Goal: Transaction & Acquisition: Obtain resource

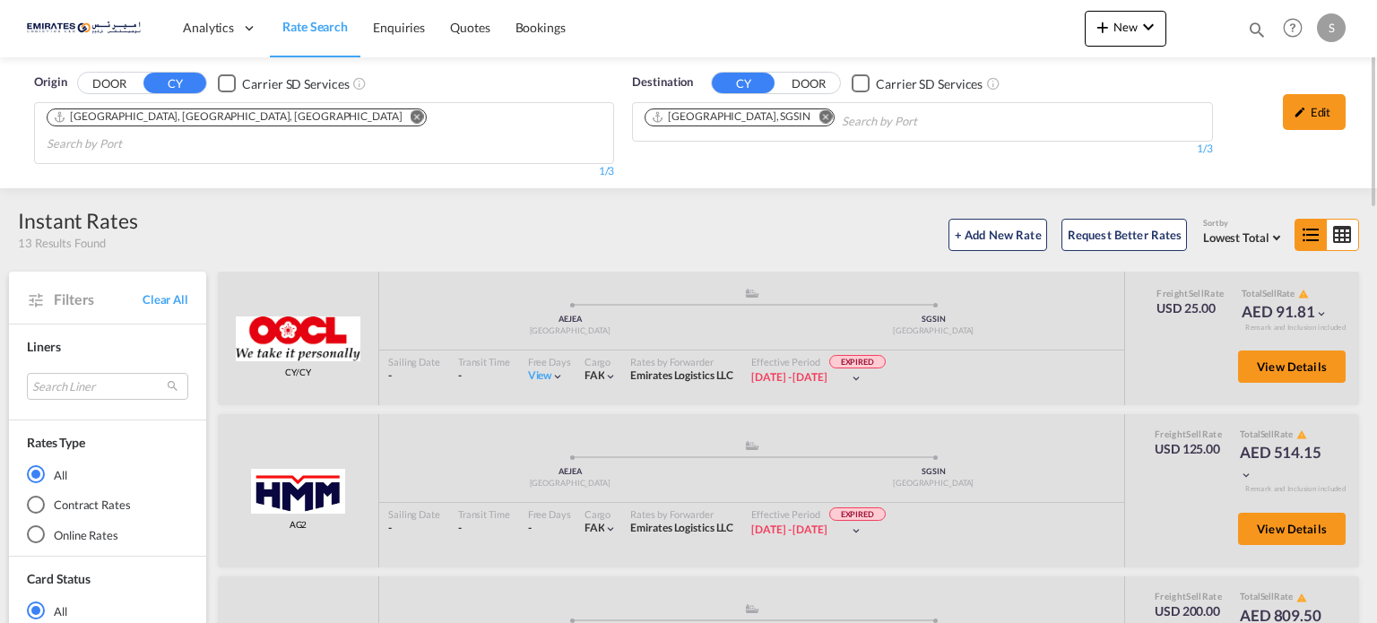
click at [771, 107] on md-chips-wrap "[GEOGRAPHIC_DATA], SGSIN" at bounding box center [830, 119] width 377 height 33
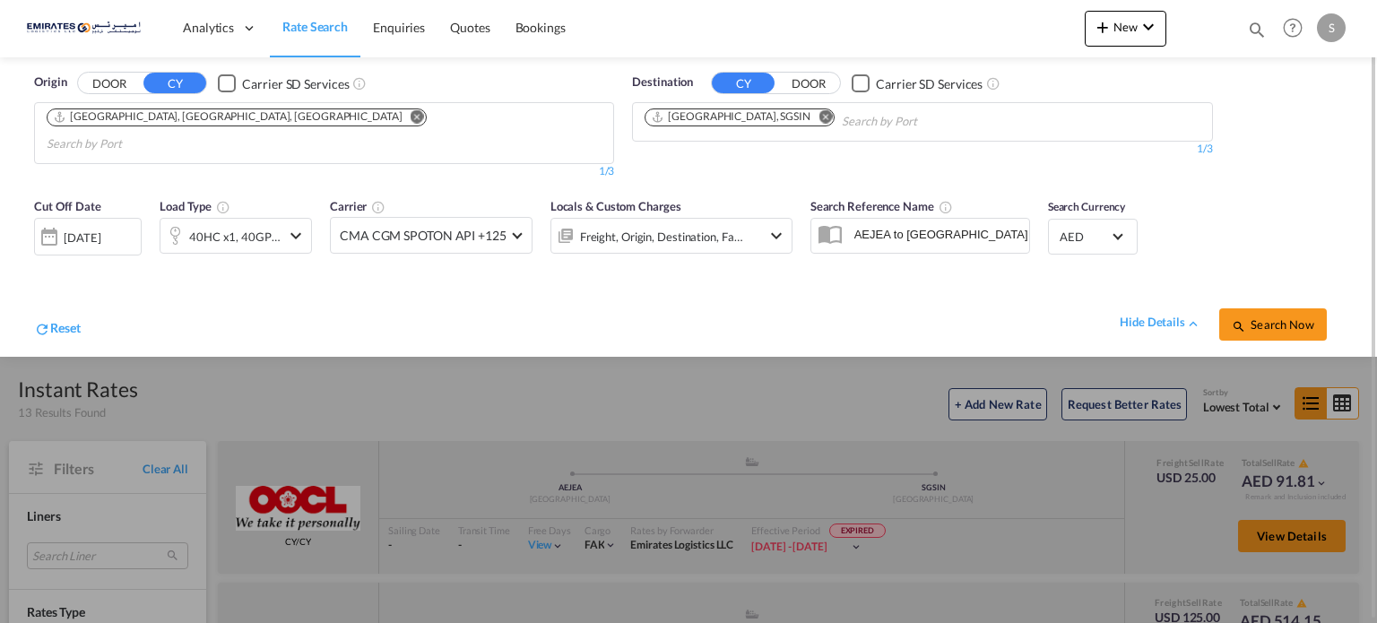
click at [818, 111] on md-icon "Remove" at bounding box center [824, 116] width 13 height 13
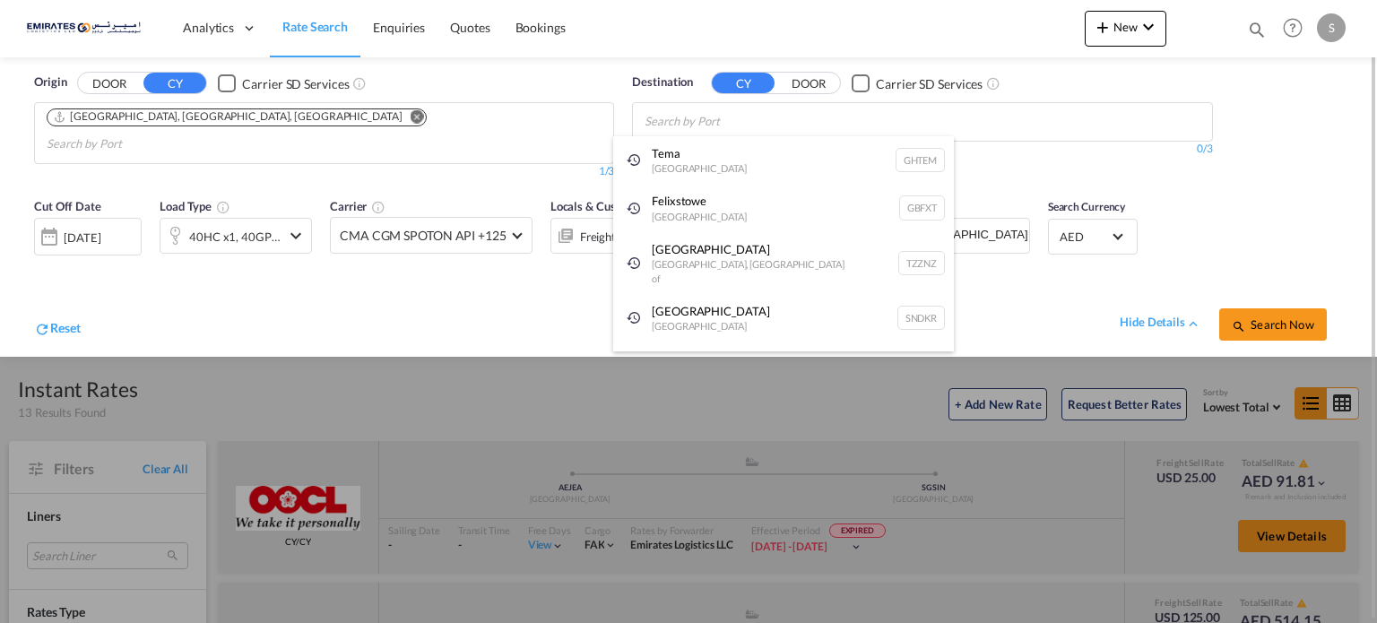
type input "v"
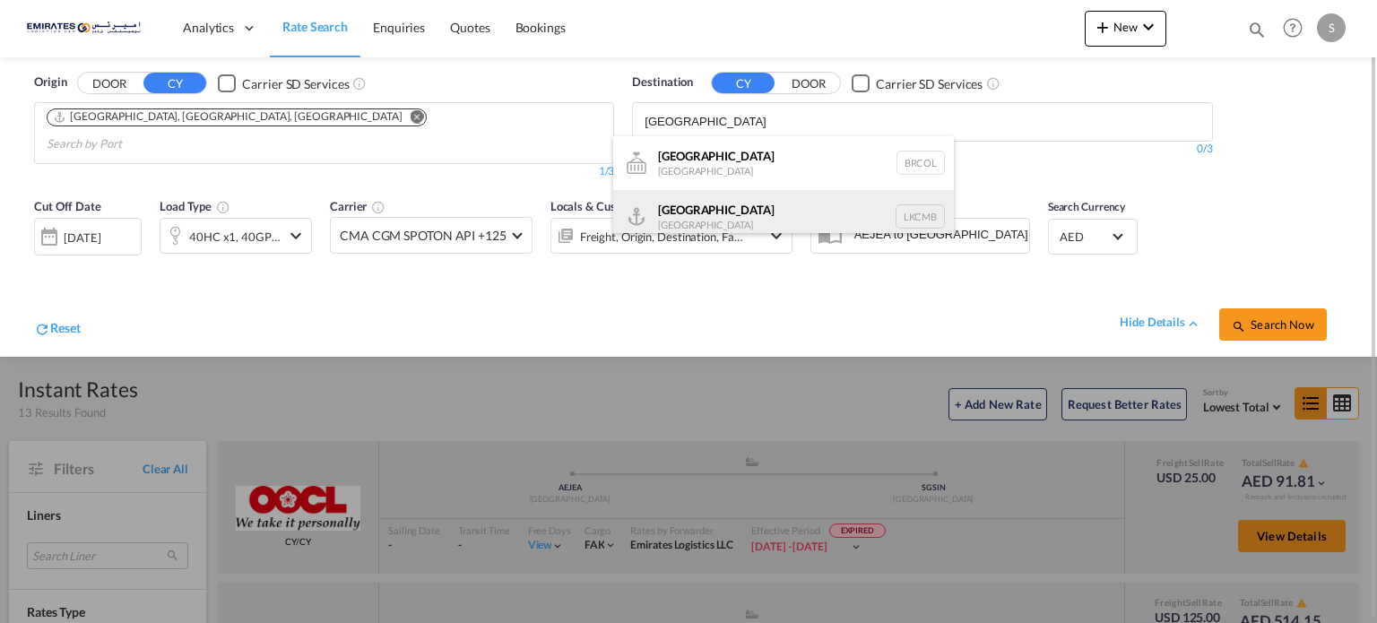
type input "[GEOGRAPHIC_DATA]"
click at [678, 214] on div "Colombo [GEOGRAPHIC_DATA] LKCMB" at bounding box center [783, 217] width 341 height 54
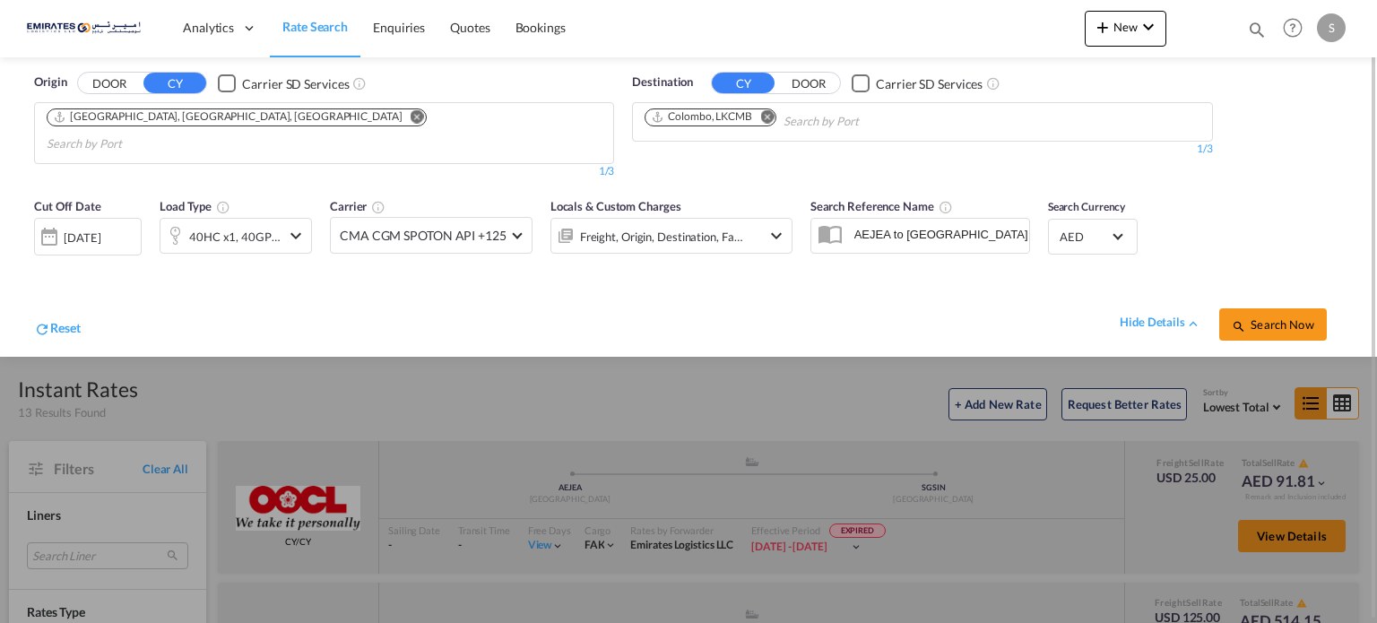
click at [107, 225] on div "[DATE]" at bounding box center [88, 237] width 108 height 38
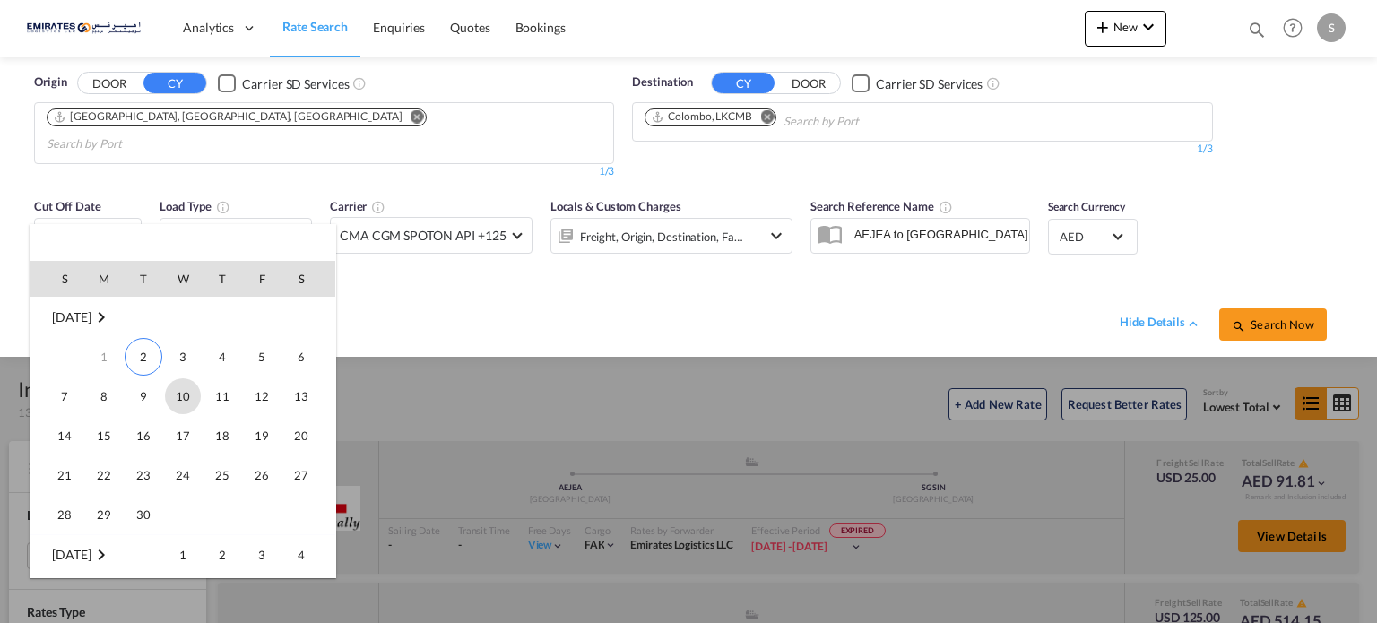
click at [175, 403] on span "10" at bounding box center [183, 396] width 36 height 36
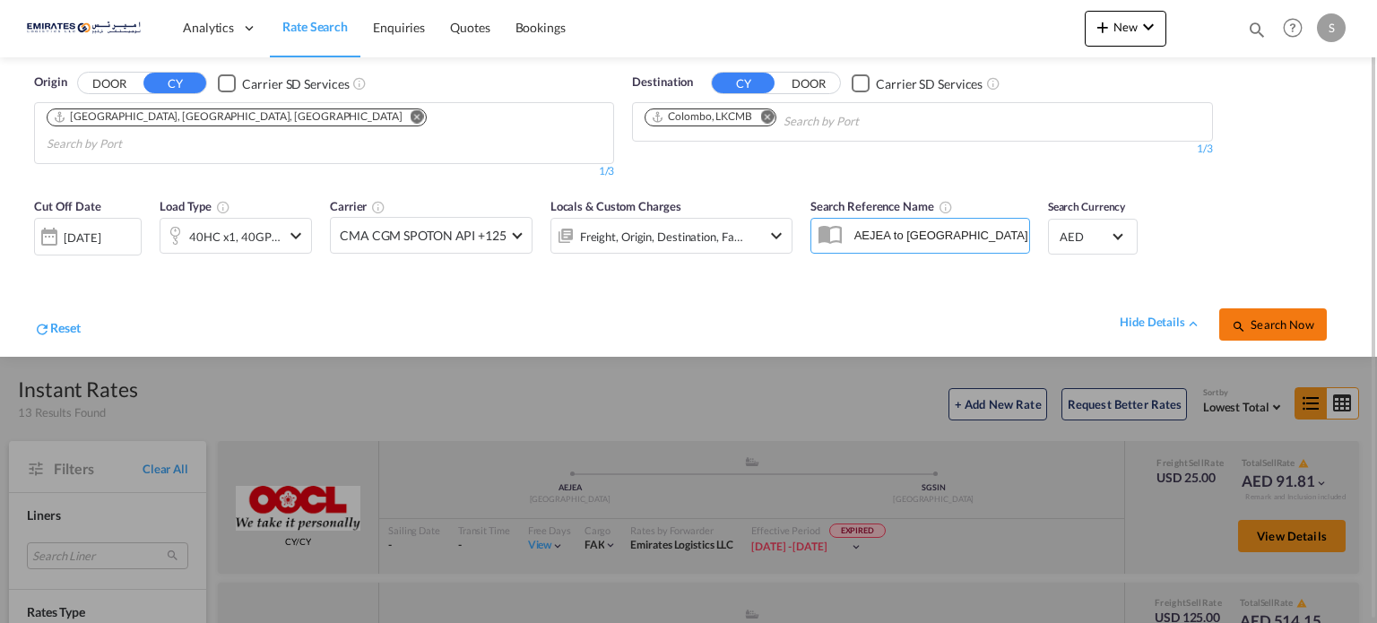
click at [1244, 315] on button "Search Now" at bounding box center [1273, 324] width 108 height 32
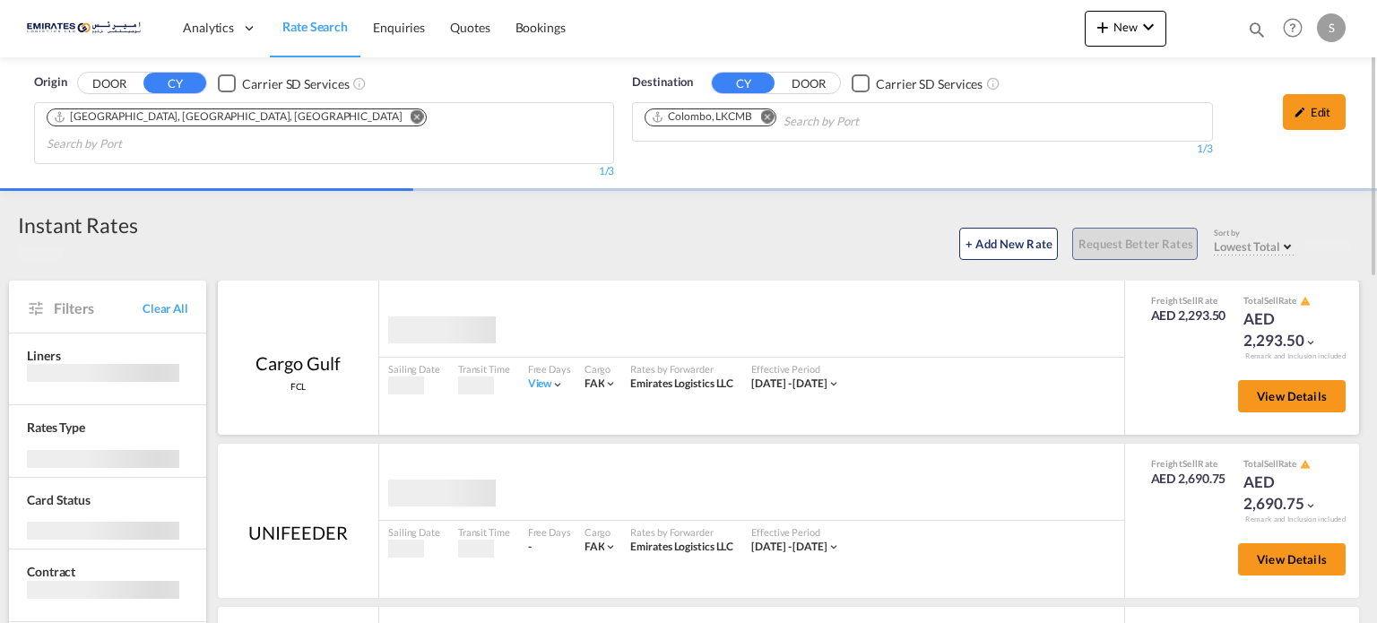
scroll to position [269, 0]
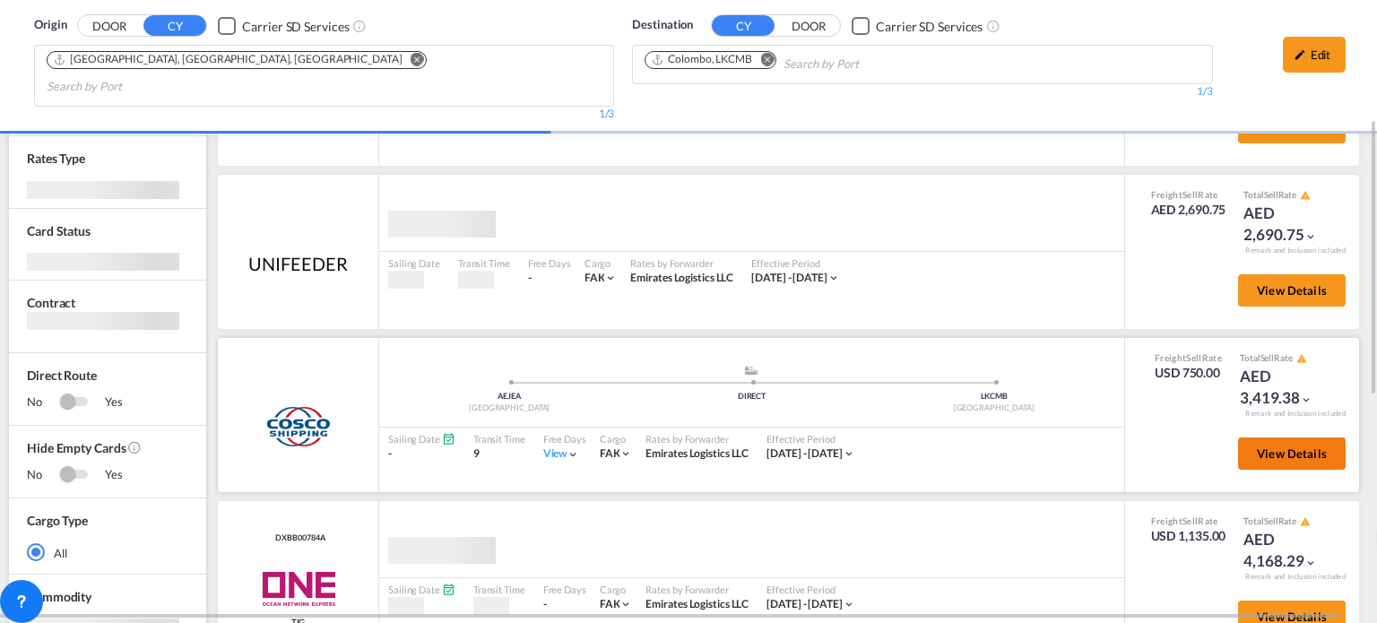
click at [1296, 446] on span "View Details" at bounding box center [1292, 453] width 70 height 14
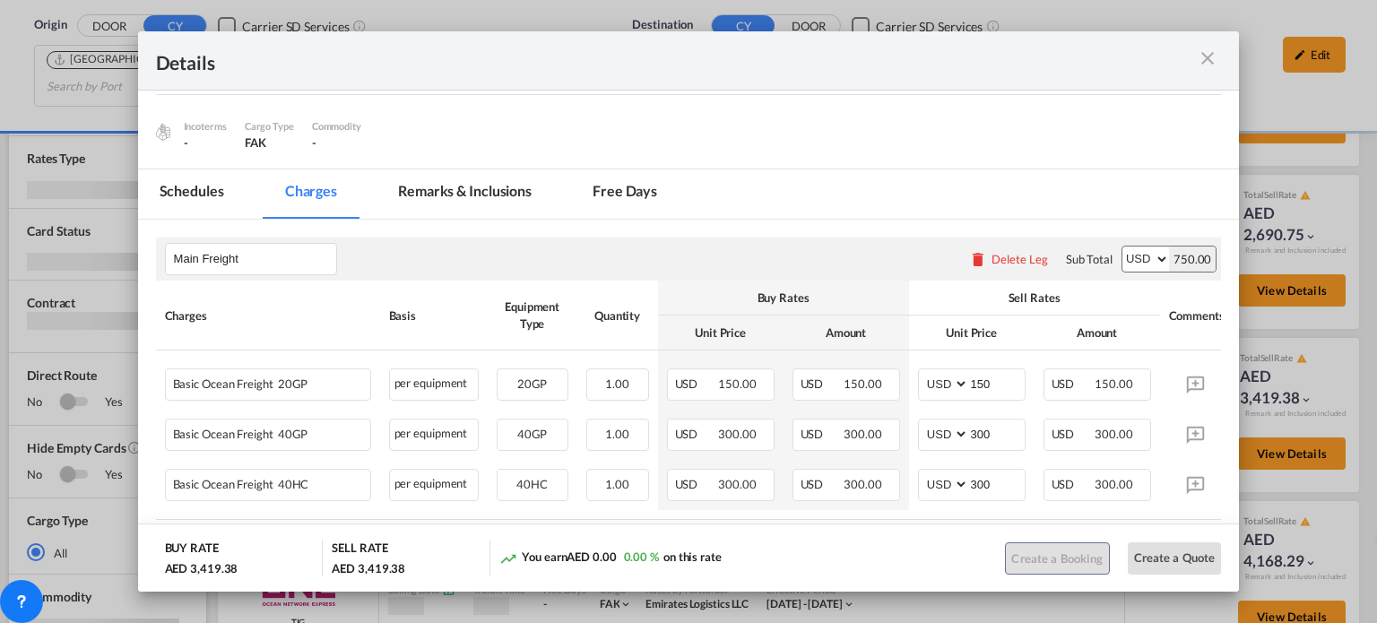
scroll to position [359, 0]
